Goal: Information Seeking & Learning: Understand process/instructions

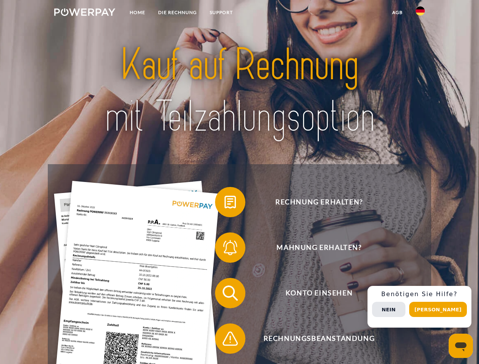
click at [85, 13] on img at bounding box center [84, 12] width 61 height 8
click at [421, 13] on img at bounding box center [420, 10] width 9 height 9
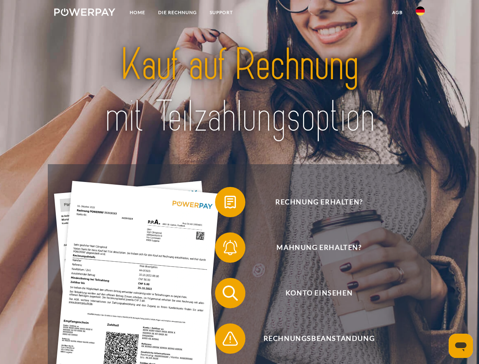
click at [397, 13] on link "agb" at bounding box center [398, 13] width 24 height 14
click at [225, 204] on span at bounding box center [219, 202] width 38 height 38
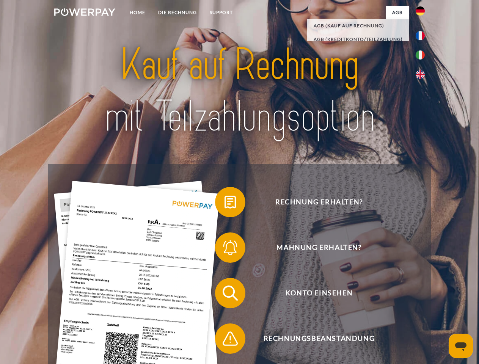
click at [225, 249] on span at bounding box center [219, 248] width 38 height 38
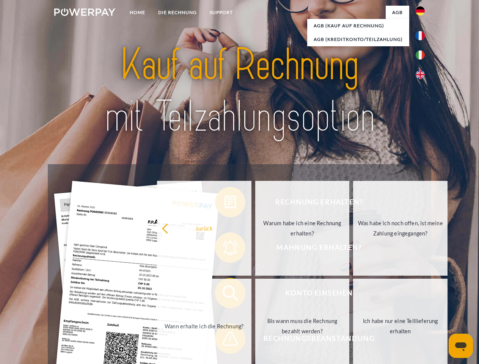
click at [255, 295] on link "Bis wann muss die Rechnung bezahlt werden?" at bounding box center [302, 326] width 95 height 95
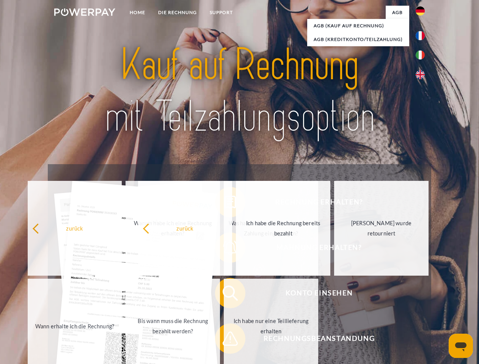
click at [225, 340] on span at bounding box center [219, 339] width 38 height 38
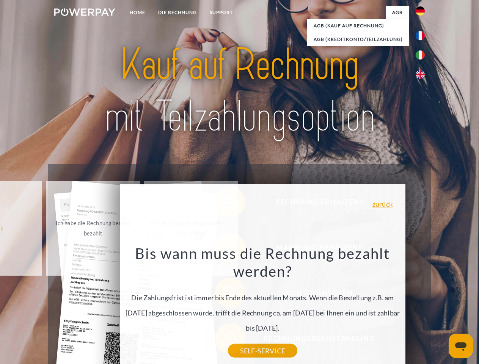
click at [422, 307] on div "Rechnung erhalten? Mahnung erhalten? Konto einsehen" at bounding box center [239, 316] width 383 height 304
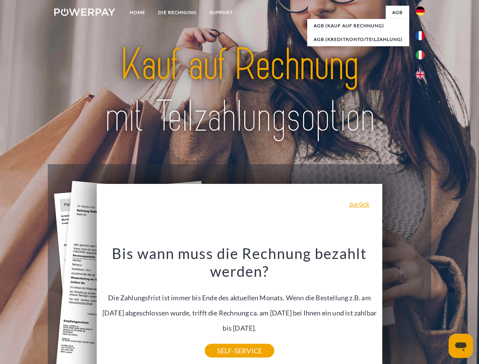
click at [404, 309] on span "Konto einsehen" at bounding box center [319, 293] width 186 height 30
click at [441, 310] on header "Home DIE RECHNUNG SUPPORT" at bounding box center [239, 262] width 479 height 524
